Goal: Information Seeking & Learning: Learn about a topic

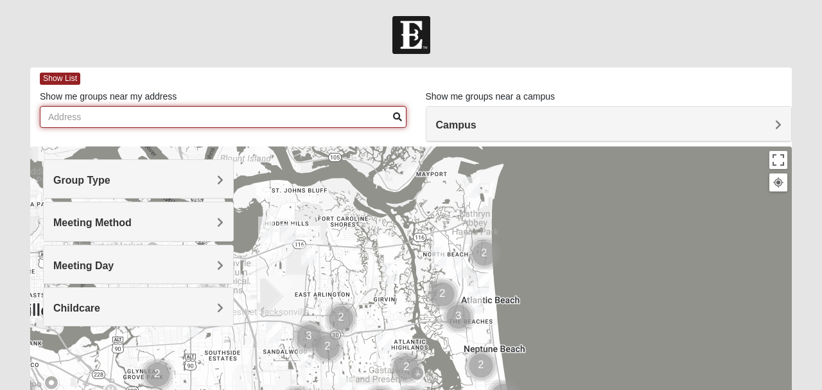
click at [150, 117] on input "Show me groups near my address" at bounding box center [223, 117] width 366 height 22
type input "32221"
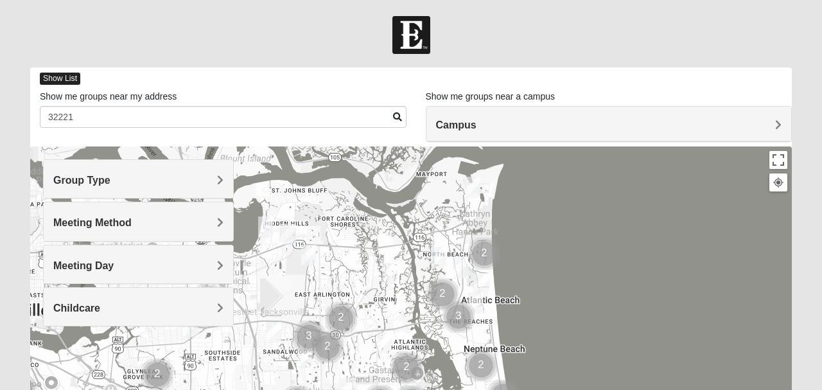
click at [64, 76] on span "Show List" at bounding box center [60, 79] width 40 height 12
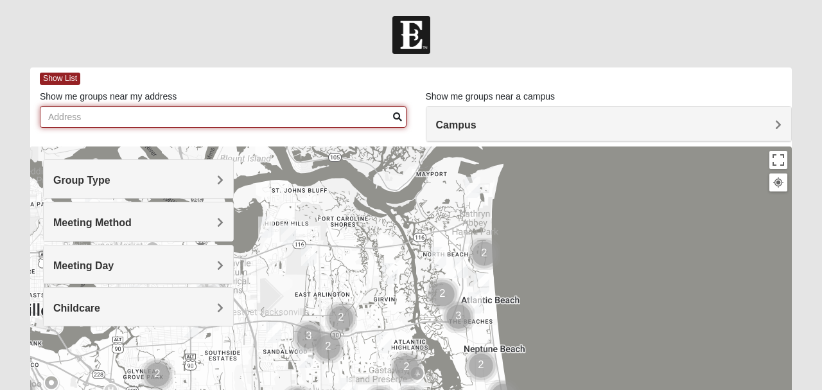
click at [85, 123] on input "Show me groups near my address" at bounding box center [223, 117] width 366 height 22
type input "32221"
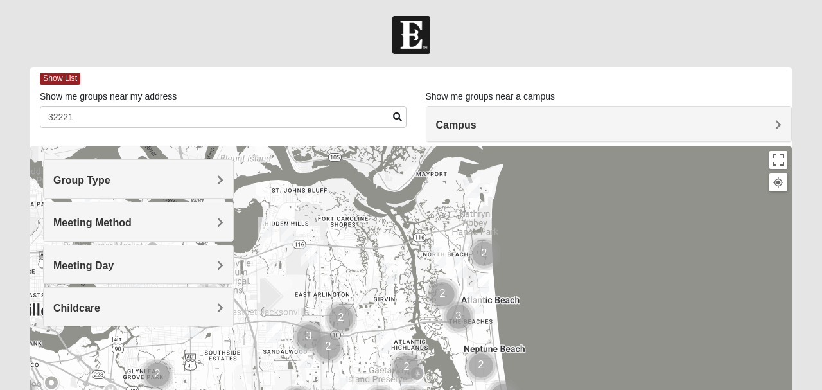
click at [98, 180] on span "Group Type" at bounding box center [81, 180] width 57 height 11
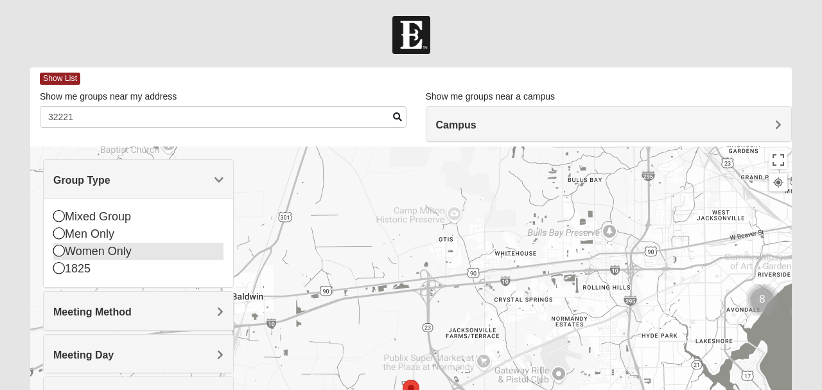
click at [62, 253] on icon at bounding box center [59, 251] width 12 height 12
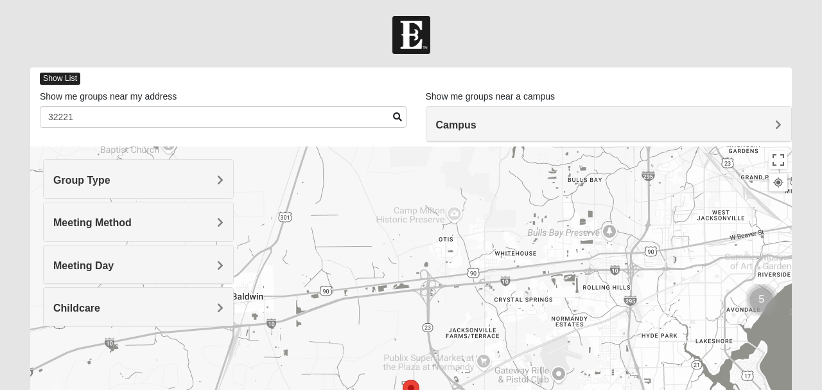
click at [65, 77] on span "Show List" at bounding box center [60, 79] width 40 height 12
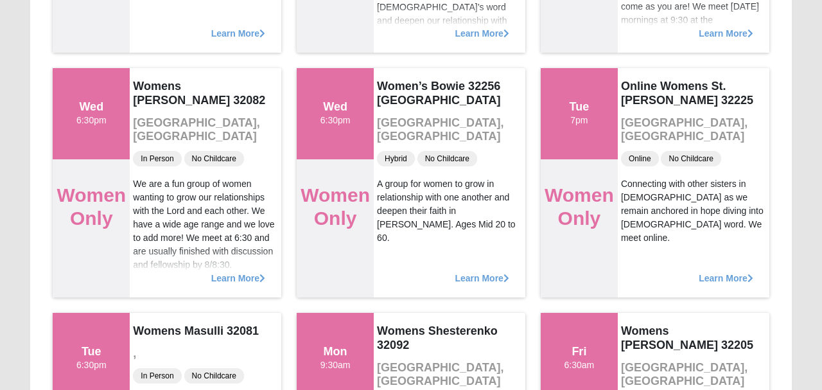
scroll to position [1100, 0]
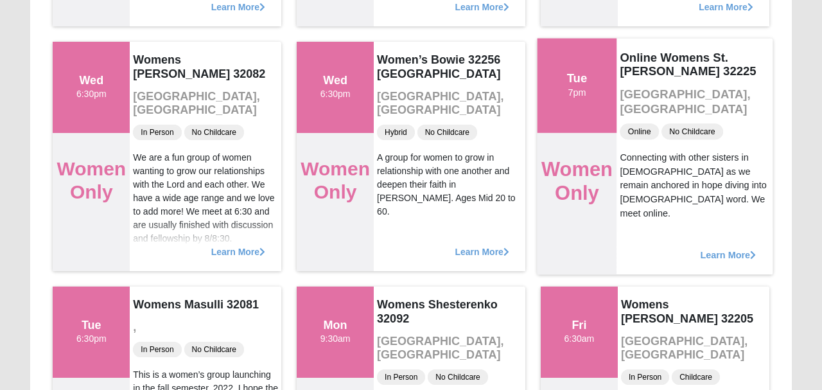
click at [735, 248] on span "Learn More" at bounding box center [728, 248] width 56 height 0
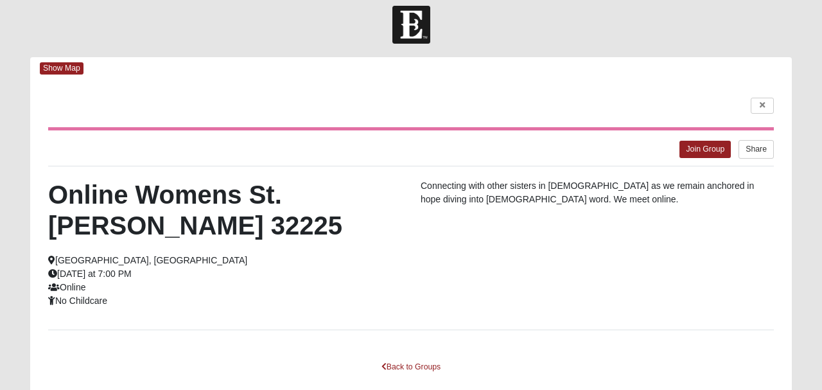
scroll to position [0, 0]
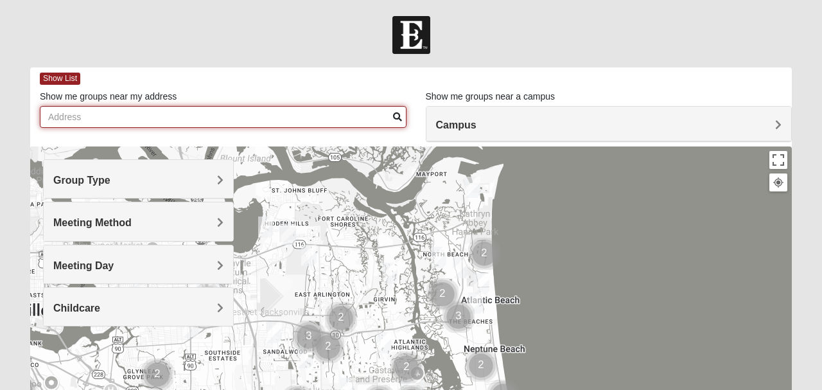
click at [125, 121] on input "Show me groups near my address" at bounding box center [223, 117] width 366 height 22
type input "32221"
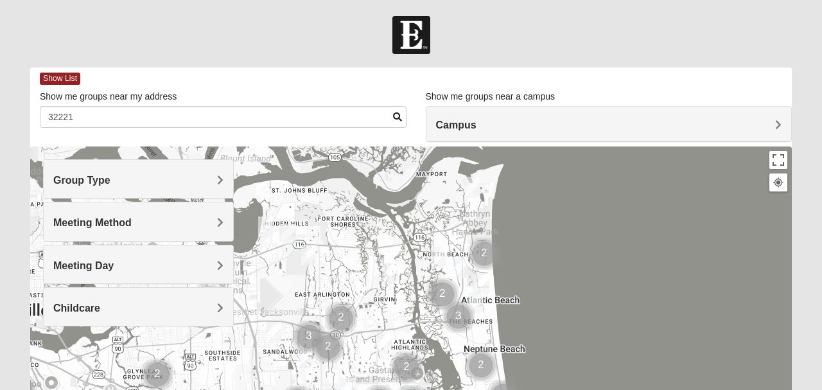
click at [110, 177] on span "Group Type" at bounding box center [81, 180] width 57 height 11
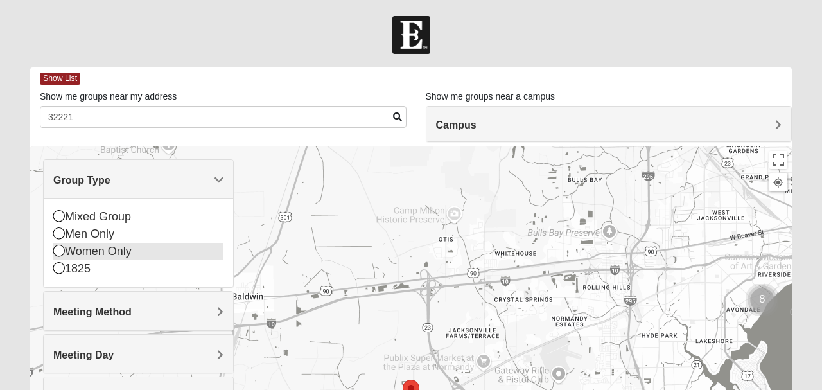
click at [58, 248] on icon at bounding box center [59, 251] width 12 height 12
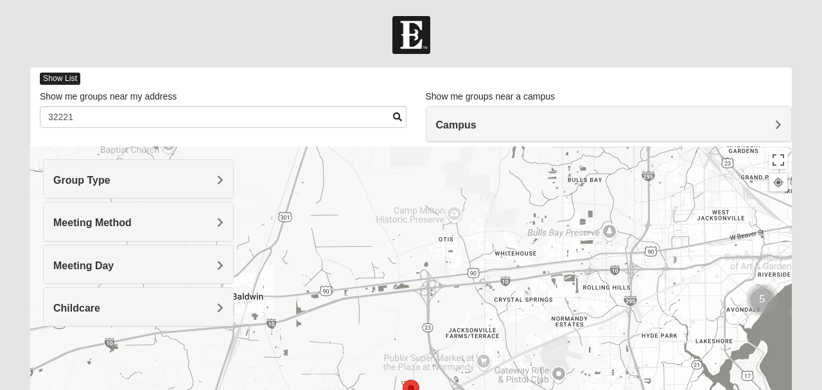
click at [69, 80] on span "Show List" at bounding box center [60, 79] width 40 height 12
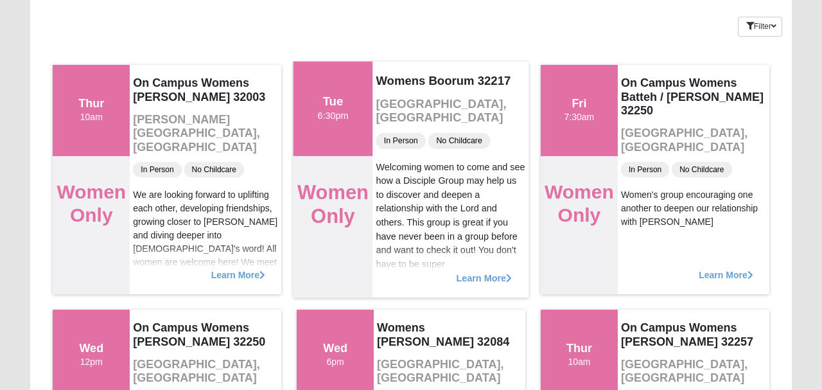
scroll to position [106, 0]
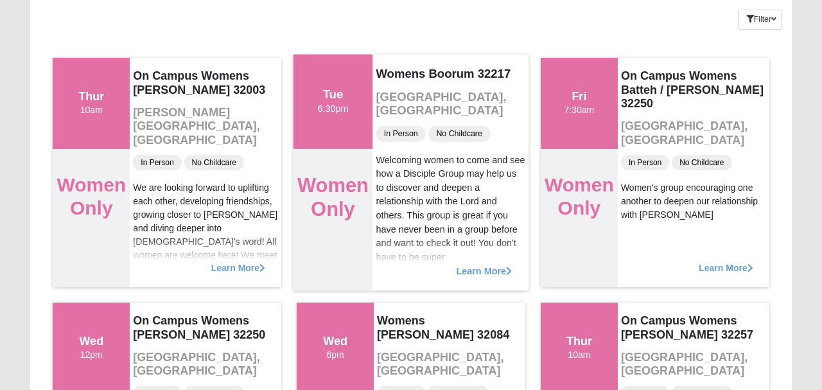
click at [479, 264] on span "Learn More" at bounding box center [484, 264] width 56 height 0
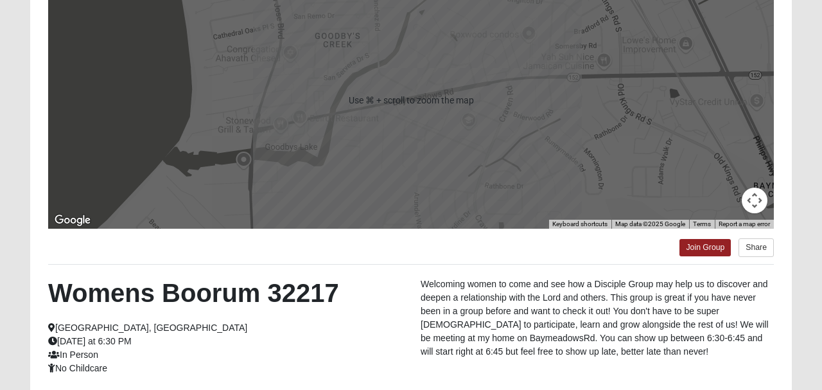
scroll to position [303, 0]
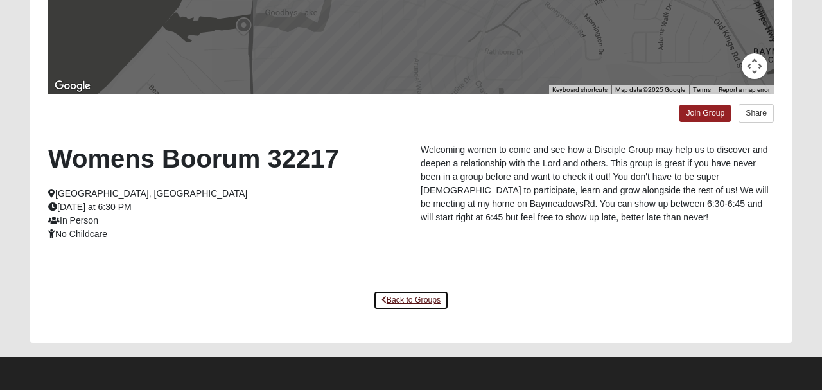
click at [410, 302] on link "Back to Groups" at bounding box center [411, 300] width 76 height 20
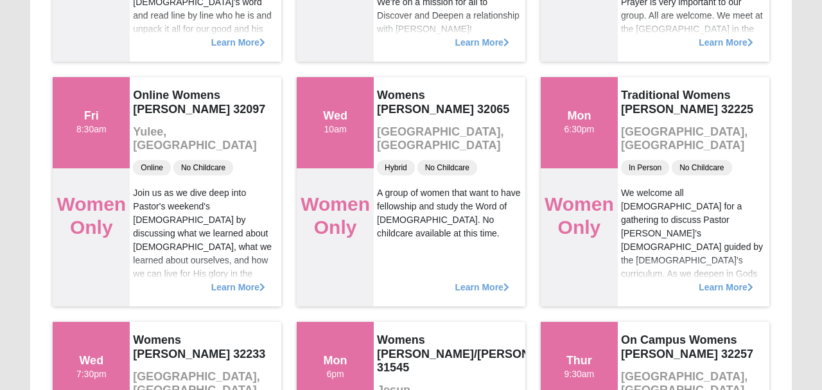
scroll to position [578, 0]
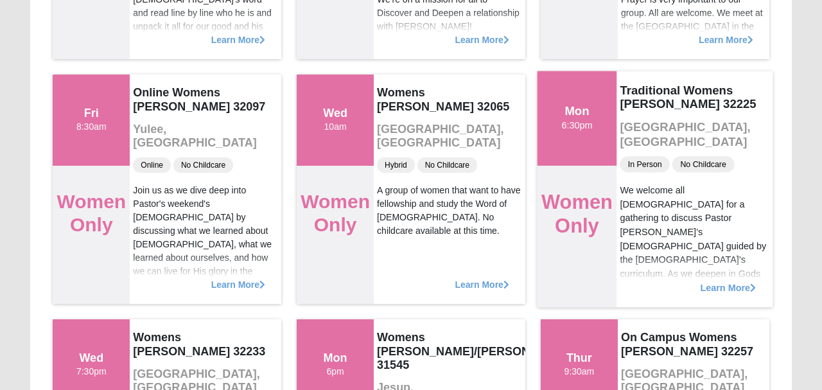
click at [727, 280] on span "Learn More" at bounding box center [728, 280] width 56 height 0
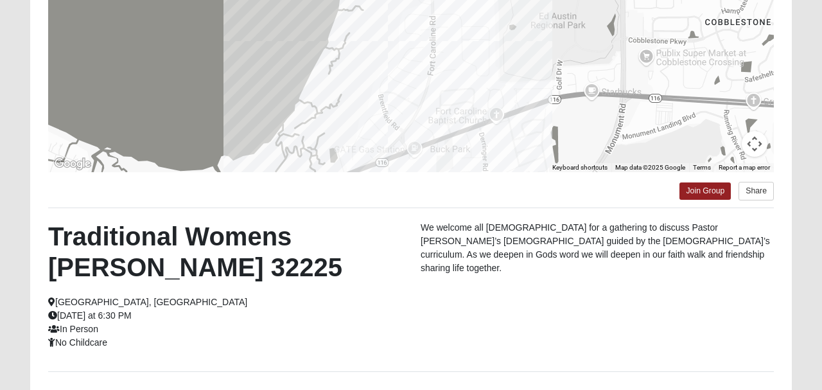
scroll to position [334, 0]
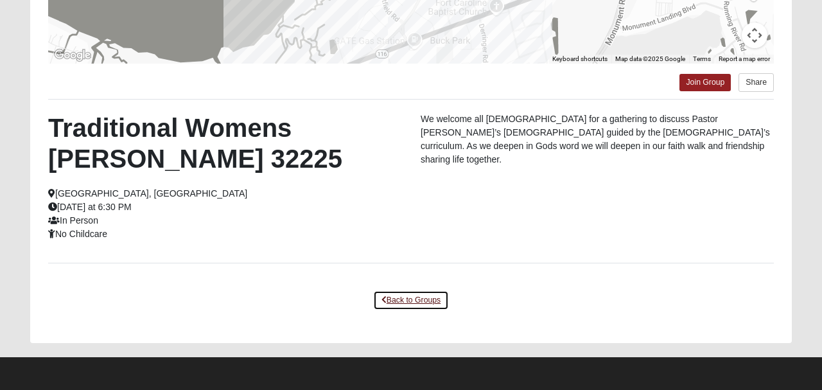
click at [431, 298] on link "Back to Groups" at bounding box center [411, 300] width 76 height 20
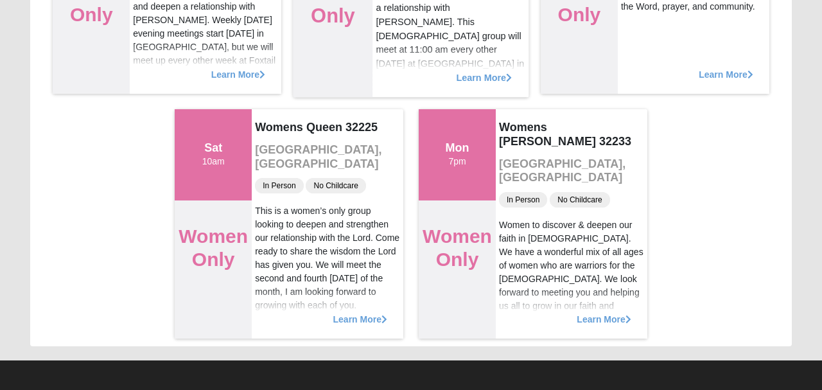
scroll to position [8372, 0]
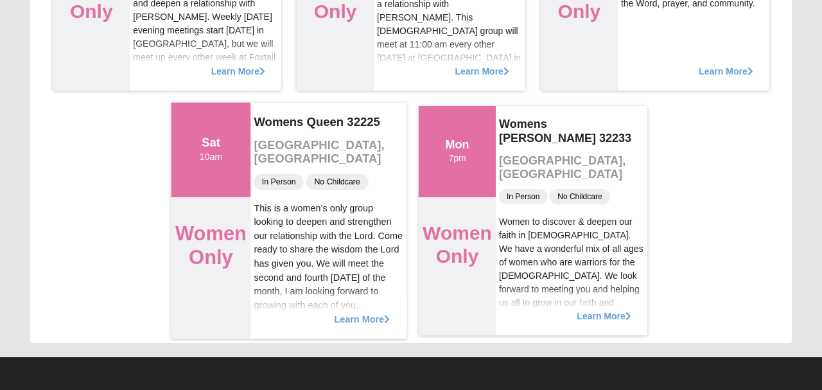
click at [361, 312] on span "Learn More" at bounding box center [362, 312] width 56 height 0
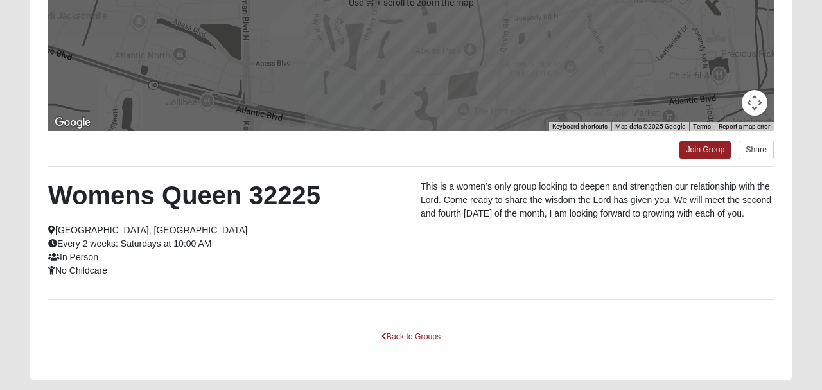
scroll to position [303, 0]
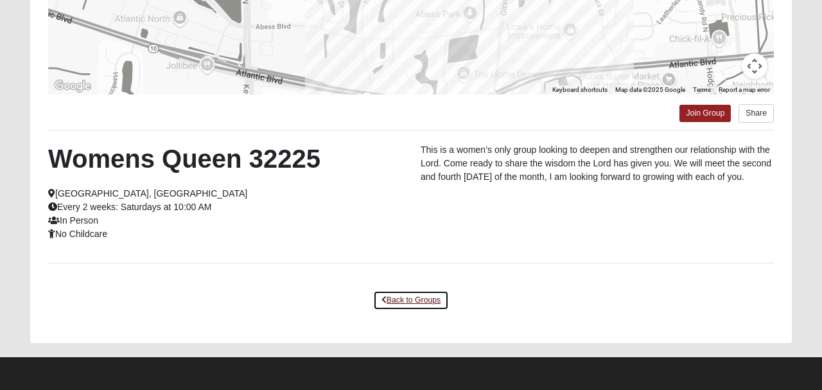
click at [418, 302] on link "Back to Groups" at bounding box center [411, 300] width 76 height 20
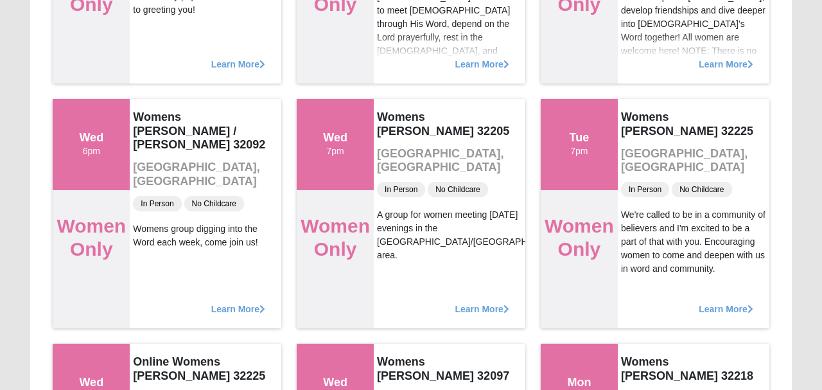
scroll to position [1533, 0]
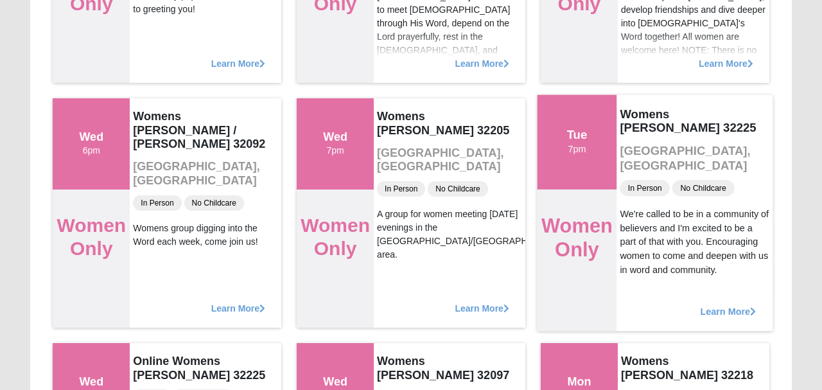
click at [716, 304] on span "Learn More" at bounding box center [728, 304] width 56 height 0
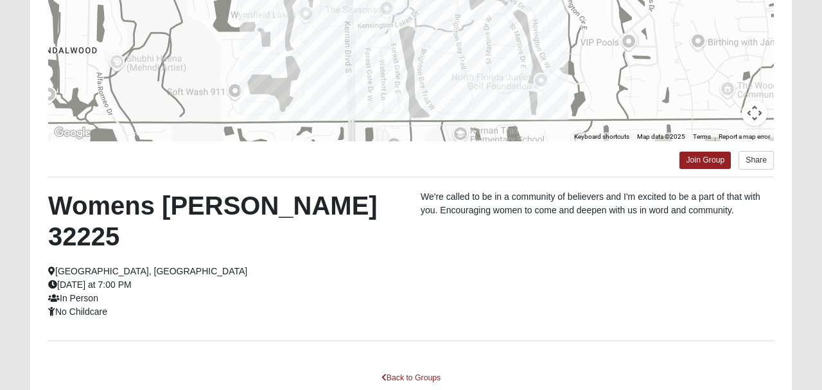
scroll to position [303, 0]
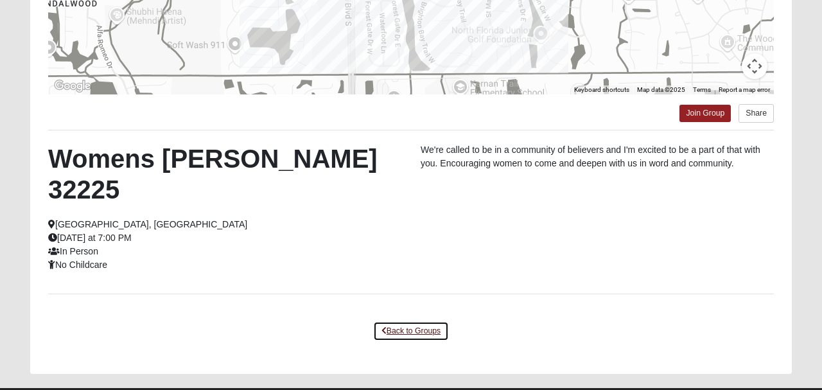
click at [433, 321] on link "Back to Groups" at bounding box center [411, 331] width 76 height 20
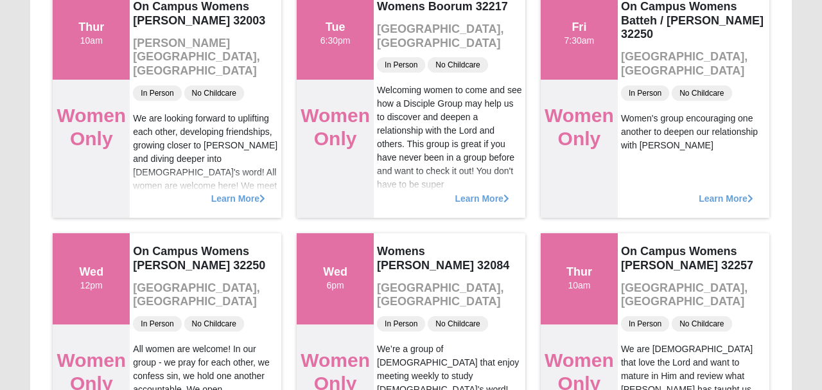
scroll to position [0, 0]
